Goal: Task Accomplishment & Management: Use online tool/utility

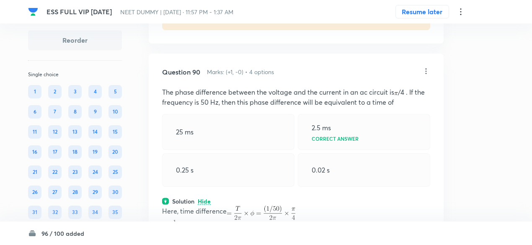
scroll to position [22353, 0]
click at [427, 75] on icon at bounding box center [426, 71] width 8 height 8
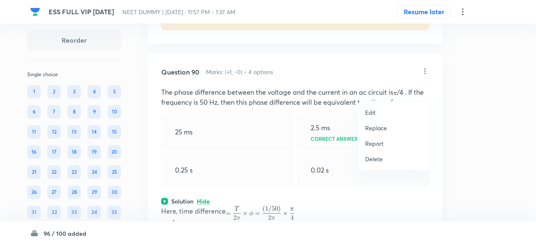
click at [381, 127] on p "Replace" at bounding box center [376, 128] width 22 height 9
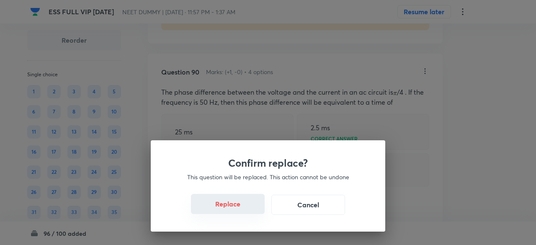
click at [231, 204] on button "Replace" at bounding box center [228, 204] width 74 height 20
click at [240, 210] on button "Replace" at bounding box center [228, 204] width 74 height 20
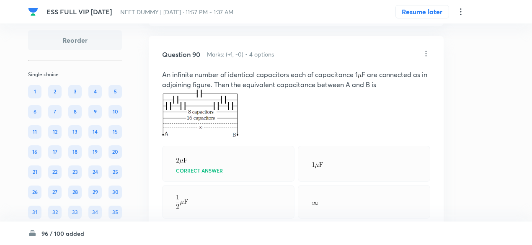
scroll to position [22356, 0]
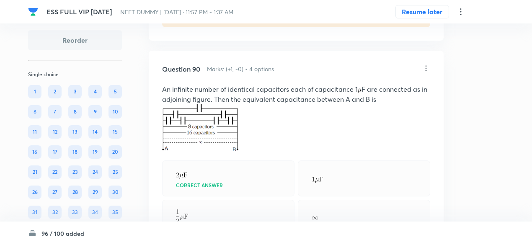
click at [428, 72] on icon at bounding box center [426, 68] width 8 height 8
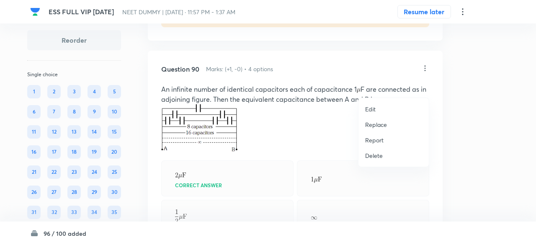
click at [377, 123] on p "Replace" at bounding box center [376, 124] width 22 height 9
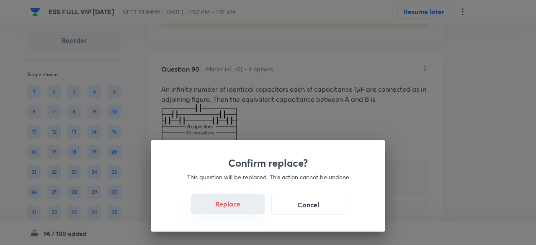
click at [236, 205] on button "Replace" at bounding box center [228, 204] width 74 height 20
click at [241, 208] on button "Replace" at bounding box center [228, 204] width 74 height 20
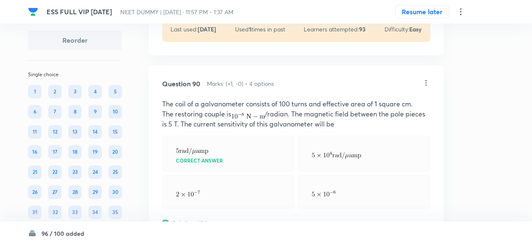
scroll to position [22341, 0]
click at [427, 88] on icon at bounding box center [426, 83] width 8 height 8
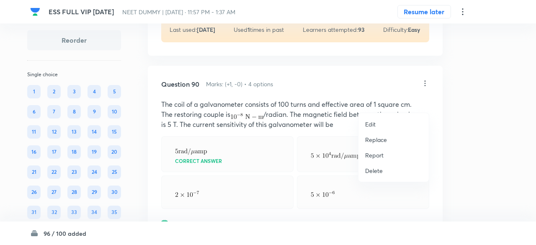
click at [384, 140] on p "Replace" at bounding box center [376, 139] width 22 height 9
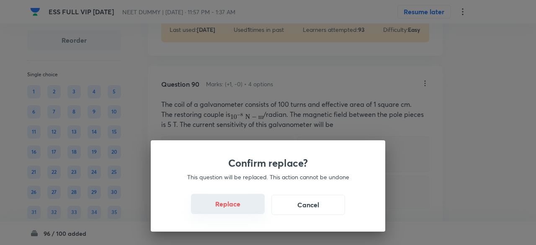
click at [235, 209] on button "Replace" at bounding box center [228, 204] width 74 height 20
click at [242, 210] on button "Replace" at bounding box center [228, 204] width 74 height 20
click at [242, 210] on div "Confirm replace? This question will be replaced. This action cannot be undone R…" at bounding box center [268, 185] width 235 height 91
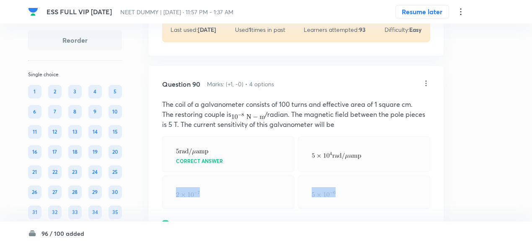
click at [242, 209] on div at bounding box center [228, 193] width 132 height 34
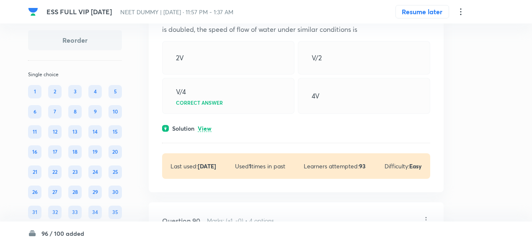
scroll to position [22203, 0]
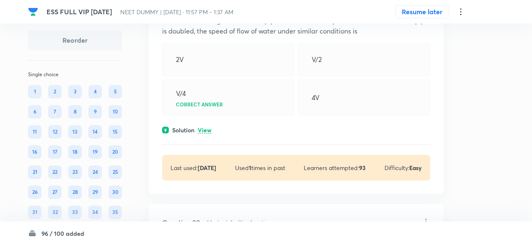
click at [208, 134] on p "View" at bounding box center [205, 130] width 14 height 6
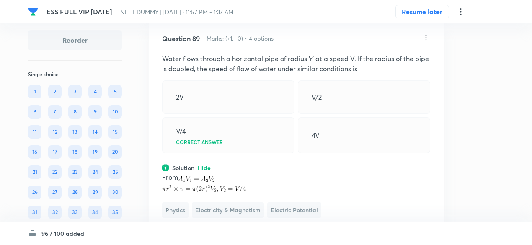
scroll to position [22164, 0]
click at [427, 43] on icon at bounding box center [426, 39] width 8 height 8
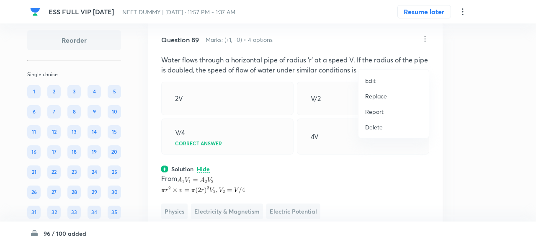
click at [381, 98] on p "Replace" at bounding box center [376, 96] width 22 height 9
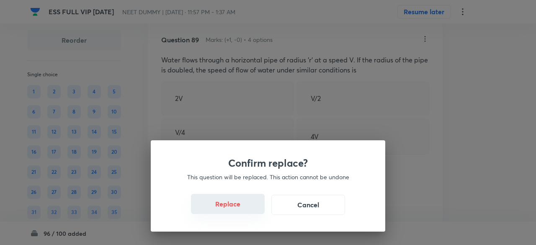
click at [234, 207] on button "Replace" at bounding box center [228, 204] width 74 height 20
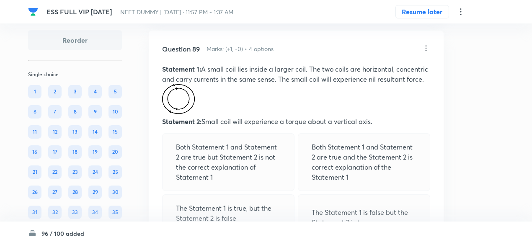
scroll to position [22154, 0]
click at [425, 53] on icon at bounding box center [426, 49] width 8 height 8
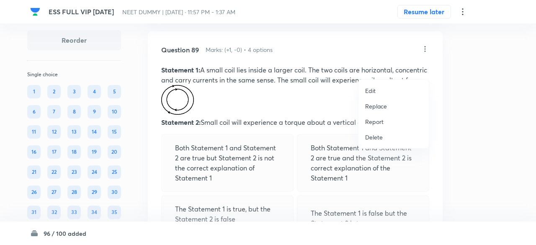
click at [379, 106] on p "Replace" at bounding box center [376, 106] width 22 height 9
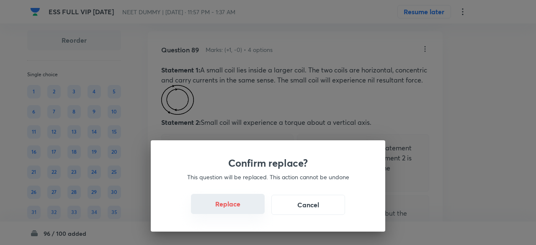
click at [241, 207] on button "Replace" at bounding box center [228, 204] width 74 height 20
click at [241, 207] on button "Replace" at bounding box center [228, 205] width 74 height 20
click at [241, 207] on button "Replace" at bounding box center [228, 204] width 74 height 20
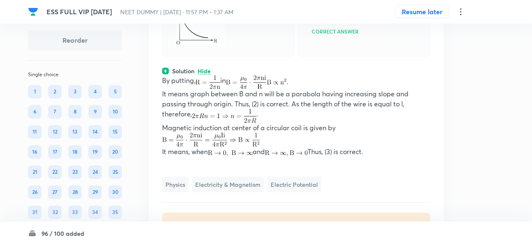
scroll to position [22345, 0]
